Goal: Find specific page/section: Find specific page/section

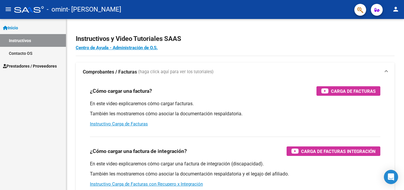
click at [29, 65] on span "Prestadores / Proveedores" at bounding box center [30, 66] width 54 height 7
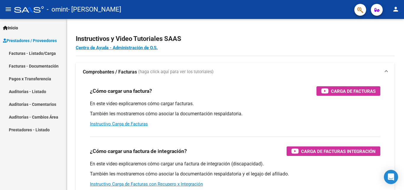
click at [35, 51] on link "Facturas - Listado/Carga" at bounding box center [33, 53] width 66 height 13
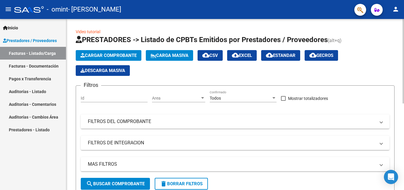
scroll to position [171, 0]
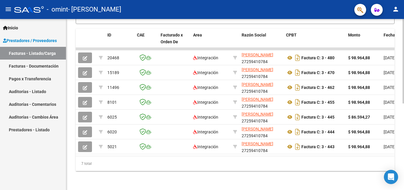
click at [403, 180] on div at bounding box center [403, 104] width 1 height 171
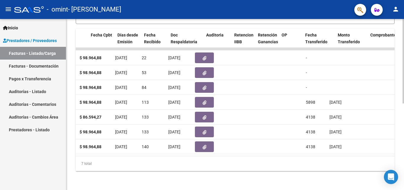
scroll to position [0, 320]
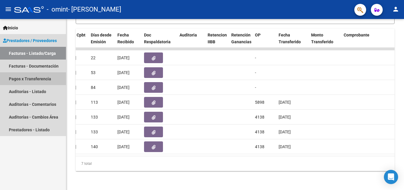
click at [32, 79] on link "Pagos x Transferencia" at bounding box center [33, 78] width 66 height 13
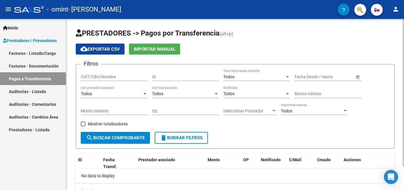
click at [404, 181] on div at bounding box center [403, 104] width 1 height 171
